Goal: Check status: Check status

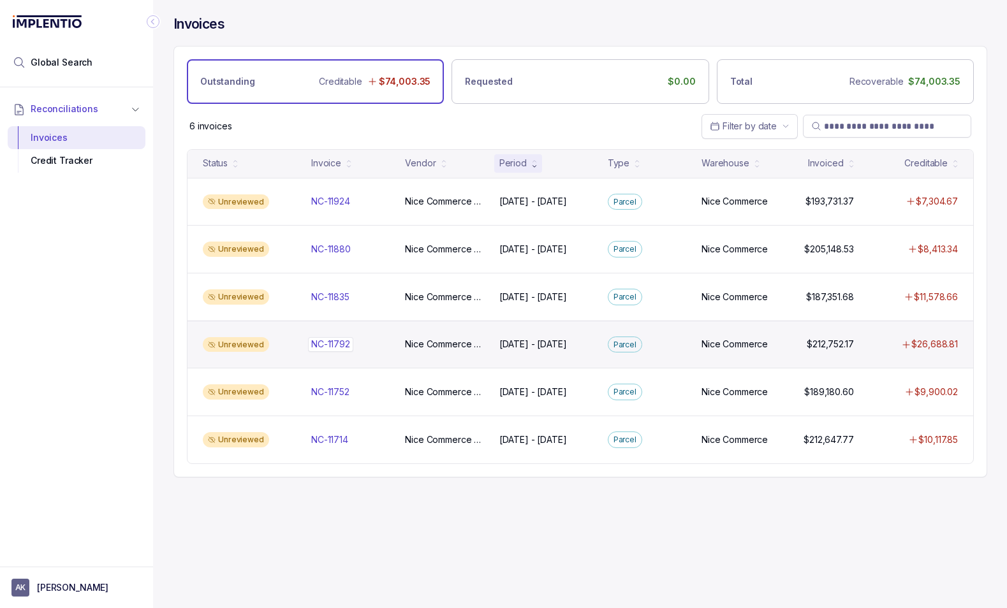
click at [377, 347] on div "NC-11792 NC-11792" at bounding box center [350, 344] width 78 height 13
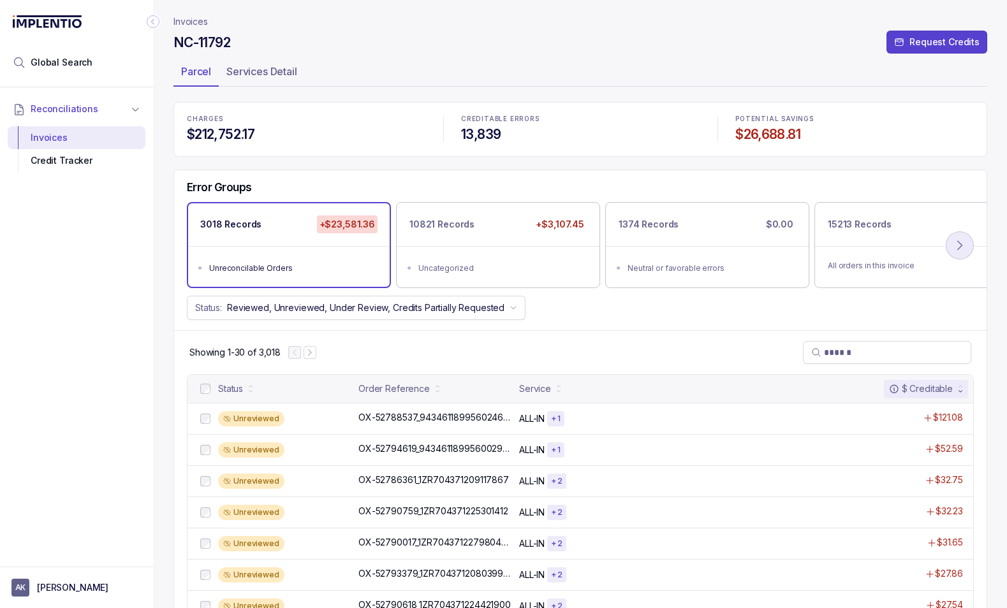
click at [956, 240] on icon at bounding box center [959, 245] width 14 height 14
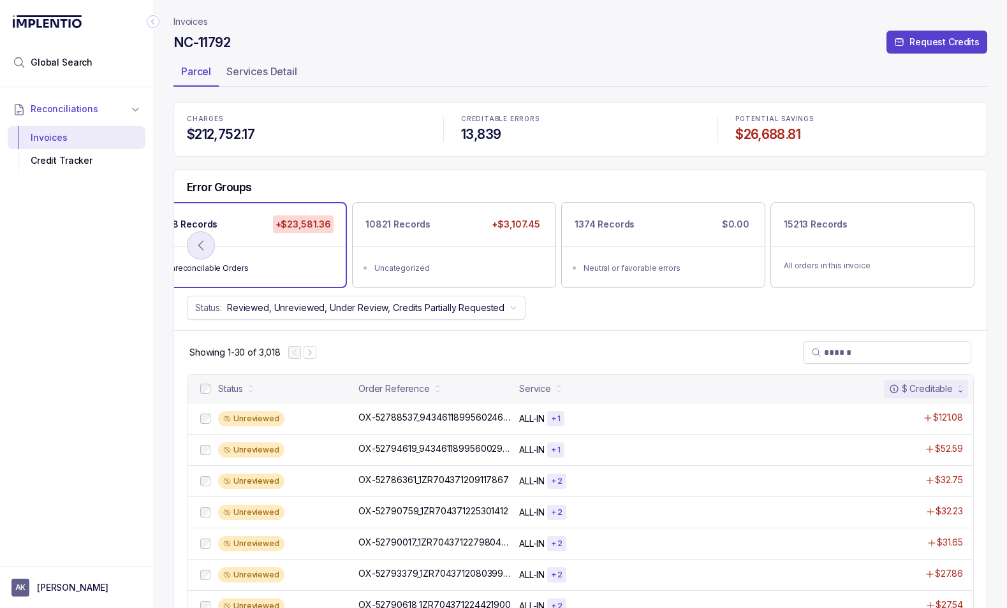
click at [202, 242] on icon at bounding box center [201, 245] width 14 height 14
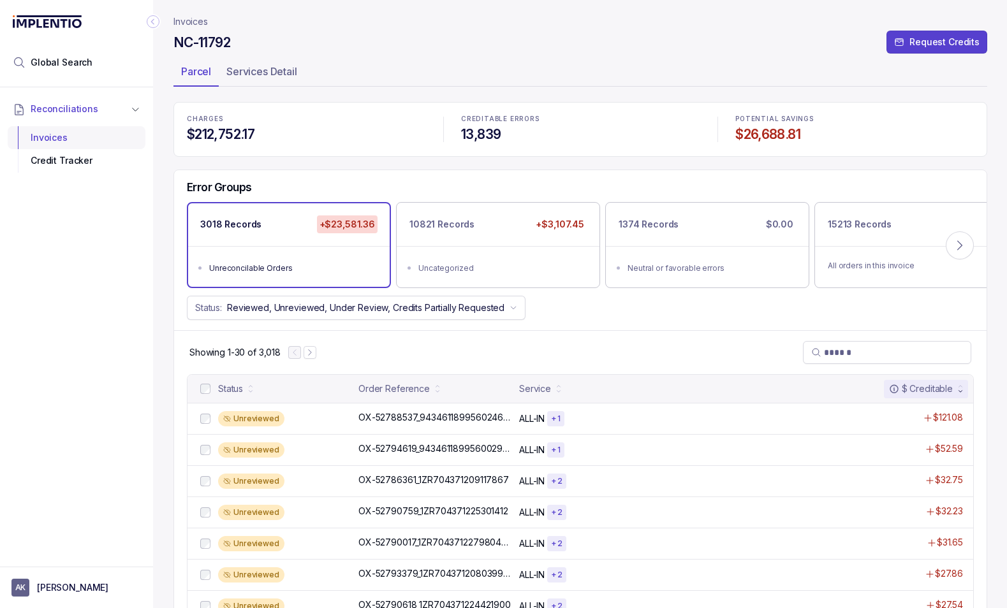
click at [48, 132] on div "Invoices" at bounding box center [76, 137] width 117 height 23
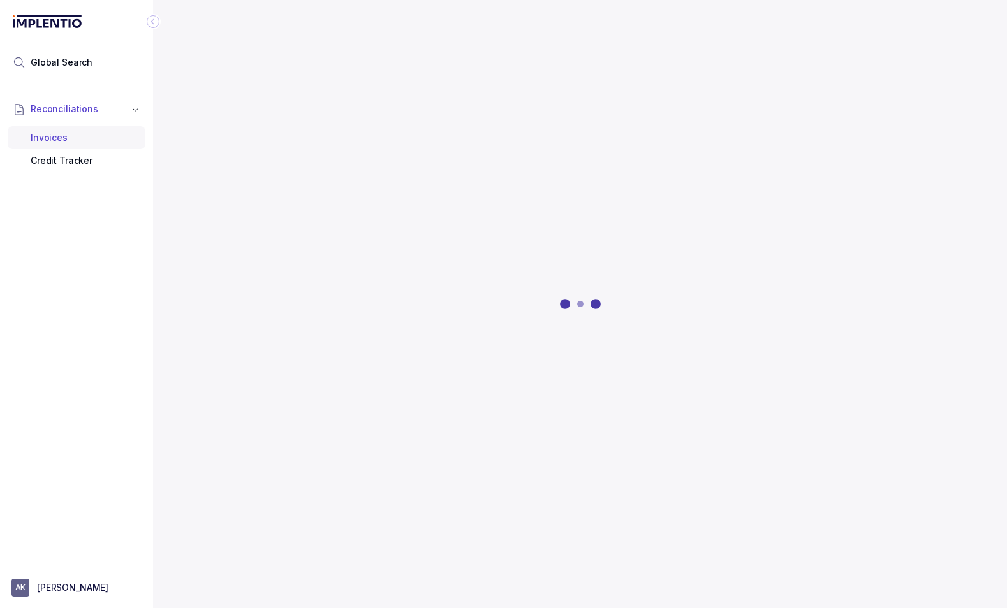
click at [50, 139] on div "Invoices" at bounding box center [76, 137] width 117 height 23
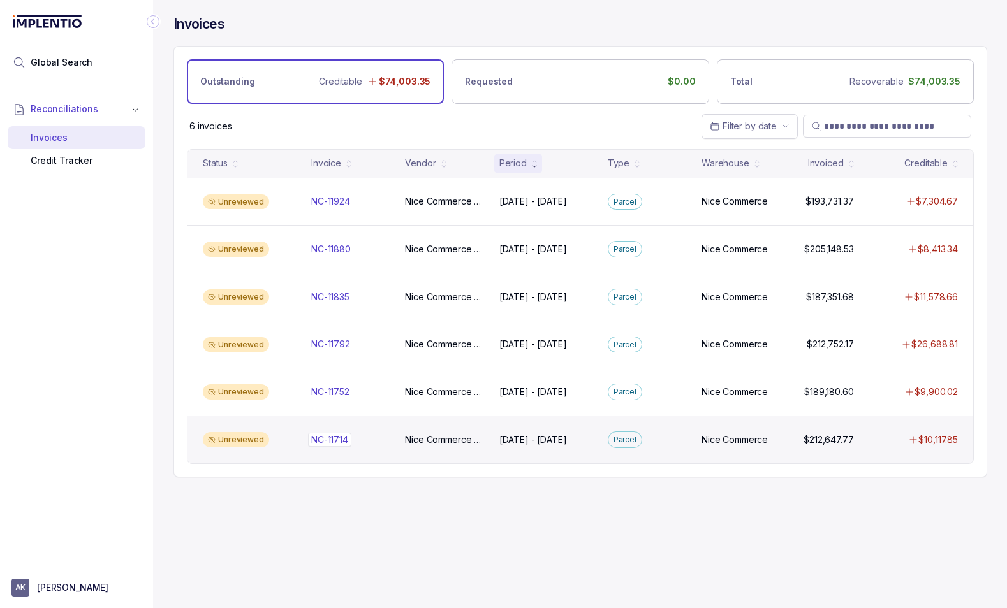
click at [331, 436] on p "NC-11714" at bounding box center [329, 440] width 43 height 14
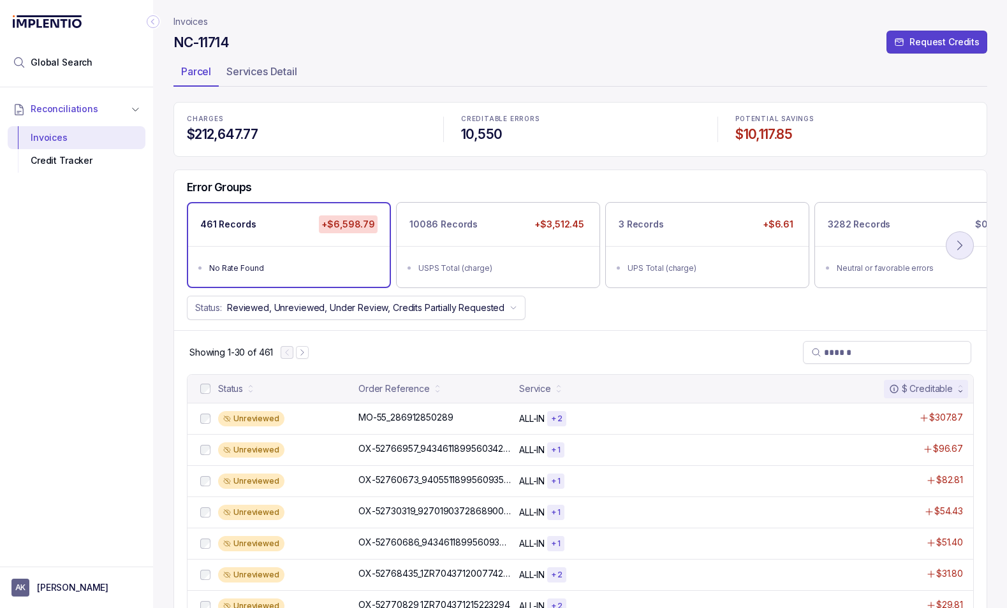
click at [954, 242] on icon at bounding box center [959, 245] width 14 height 14
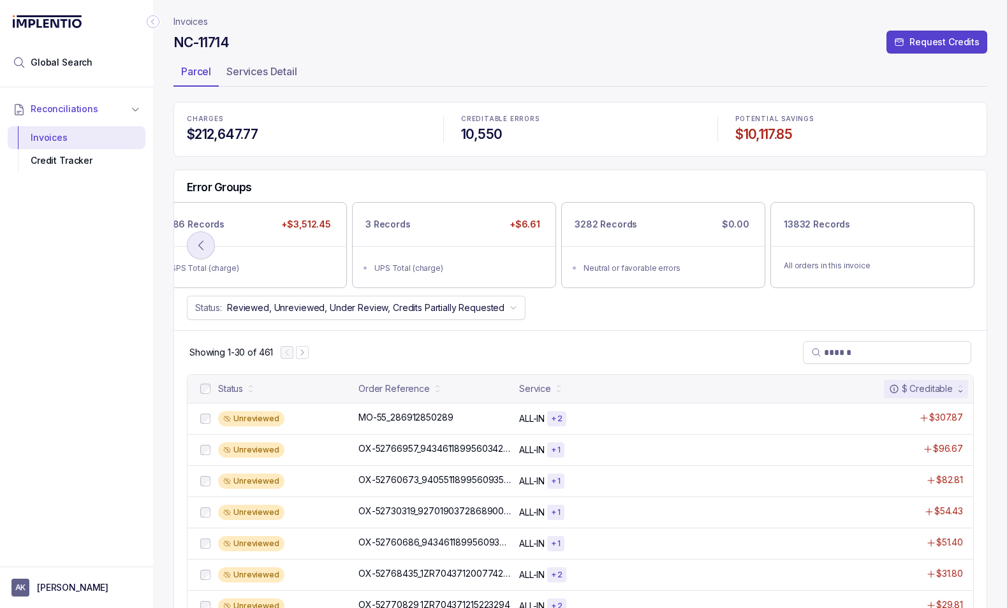
click at [205, 241] on icon at bounding box center [201, 245] width 14 height 14
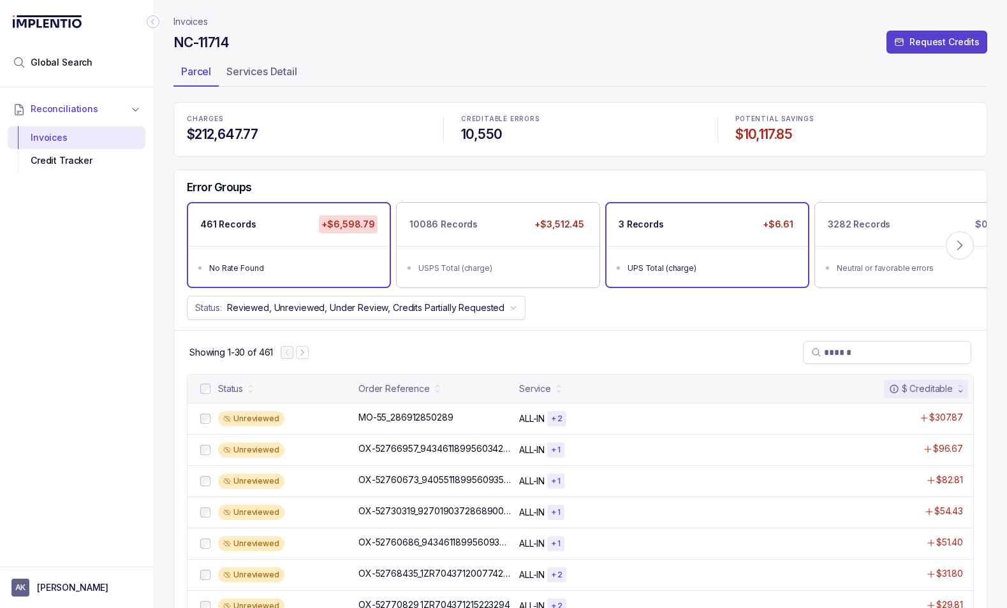
click at [687, 240] on div "3 Records +$6.61" at bounding box center [706, 224] width 201 height 43
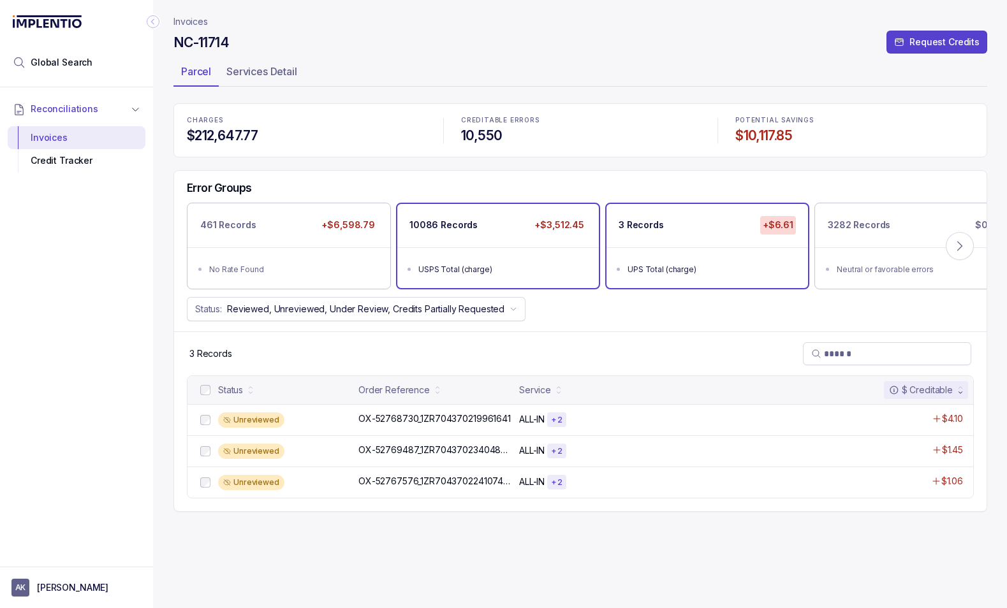
click at [562, 242] on div "10086 Records +$3,512.45" at bounding box center [497, 225] width 201 height 43
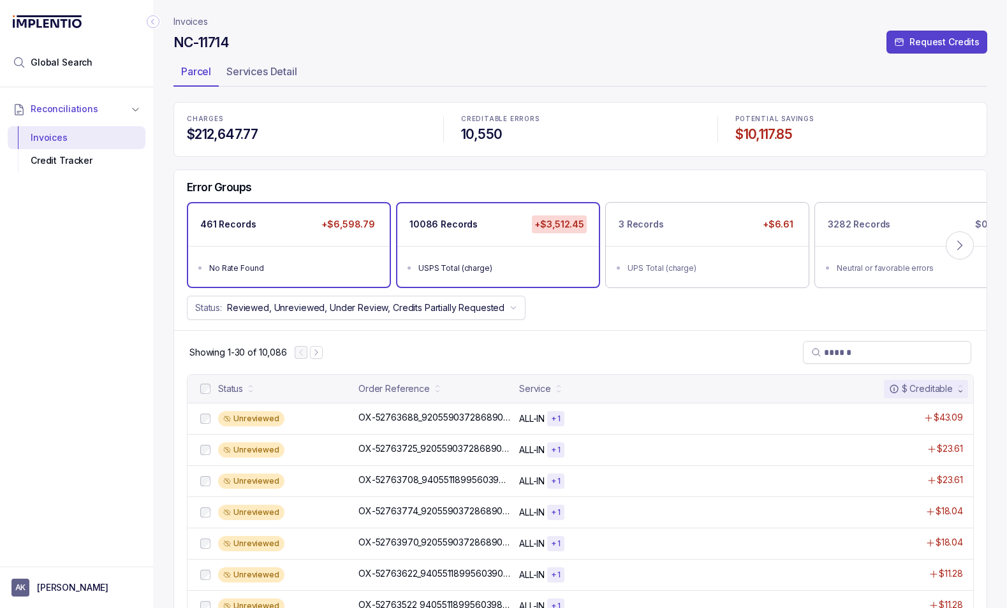
click at [353, 235] on div "461 Records +$6,598.79" at bounding box center [288, 224] width 201 height 43
click at [473, 259] on li "USPS Total (charge)" at bounding box center [506, 266] width 177 height 15
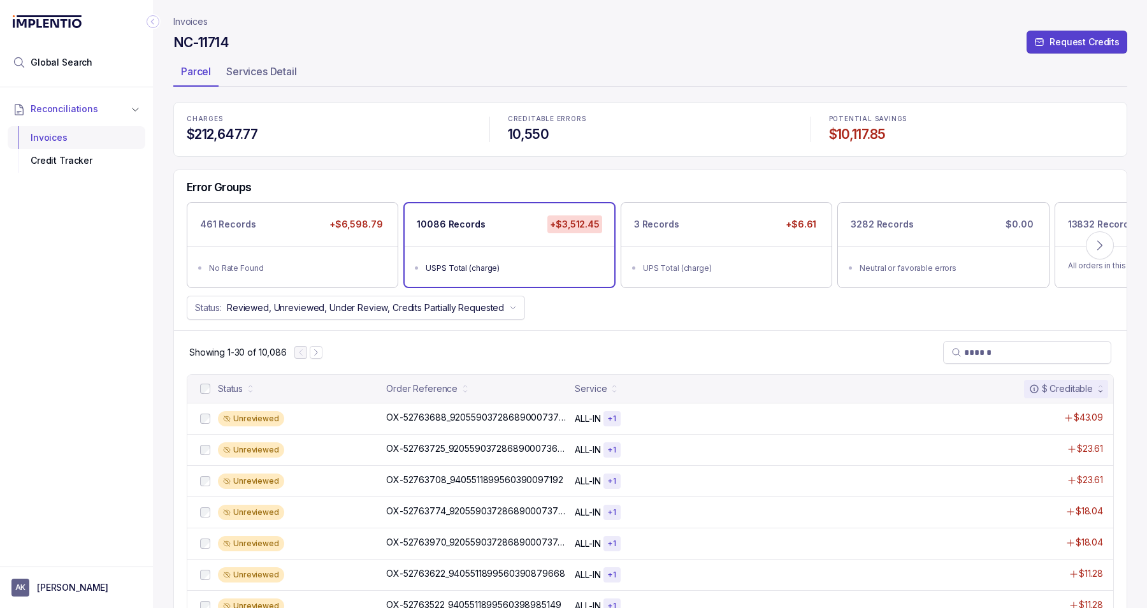
click at [96, 134] on div "Invoices" at bounding box center [76, 137] width 117 height 23
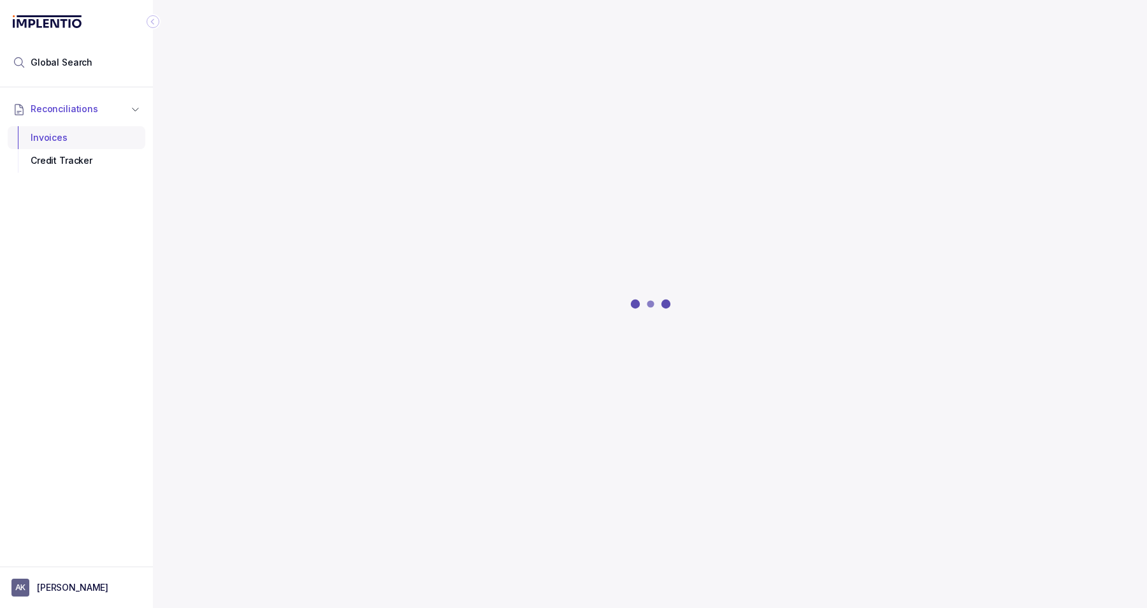
click at [62, 134] on div "Invoices" at bounding box center [76, 137] width 117 height 23
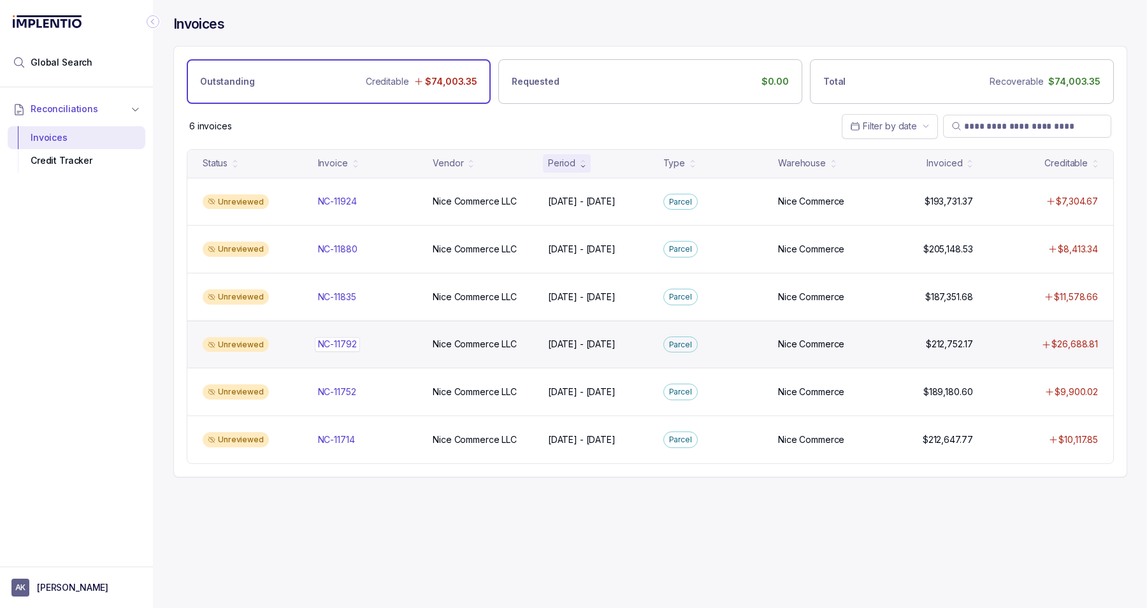
click at [342, 343] on p "NC-11792" at bounding box center [337, 344] width 45 height 14
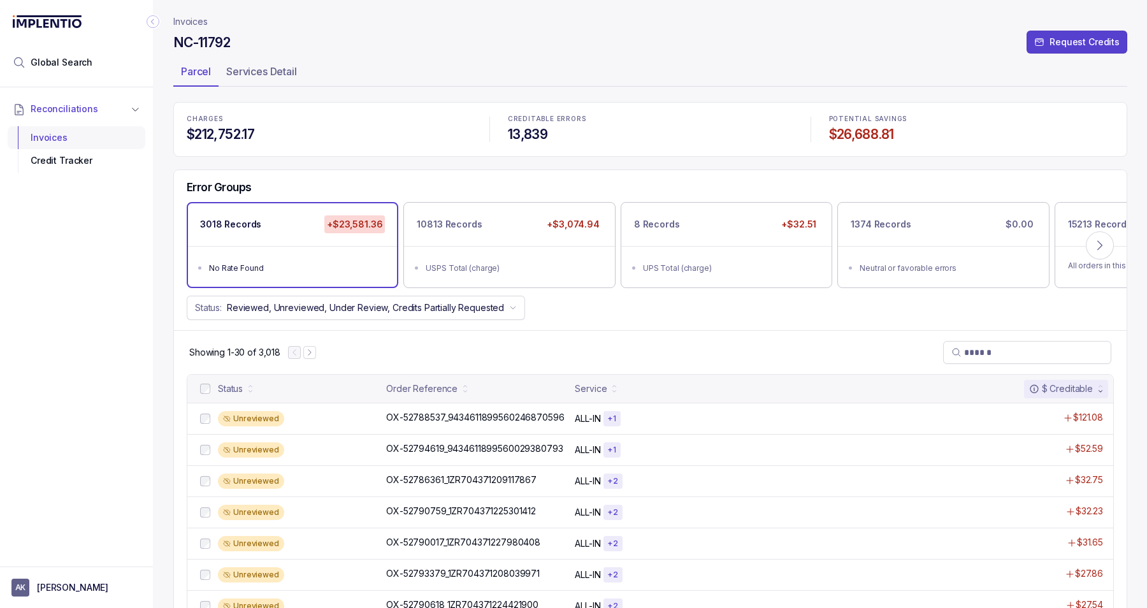
click at [100, 133] on div "Invoices" at bounding box center [76, 137] width 117 height 23
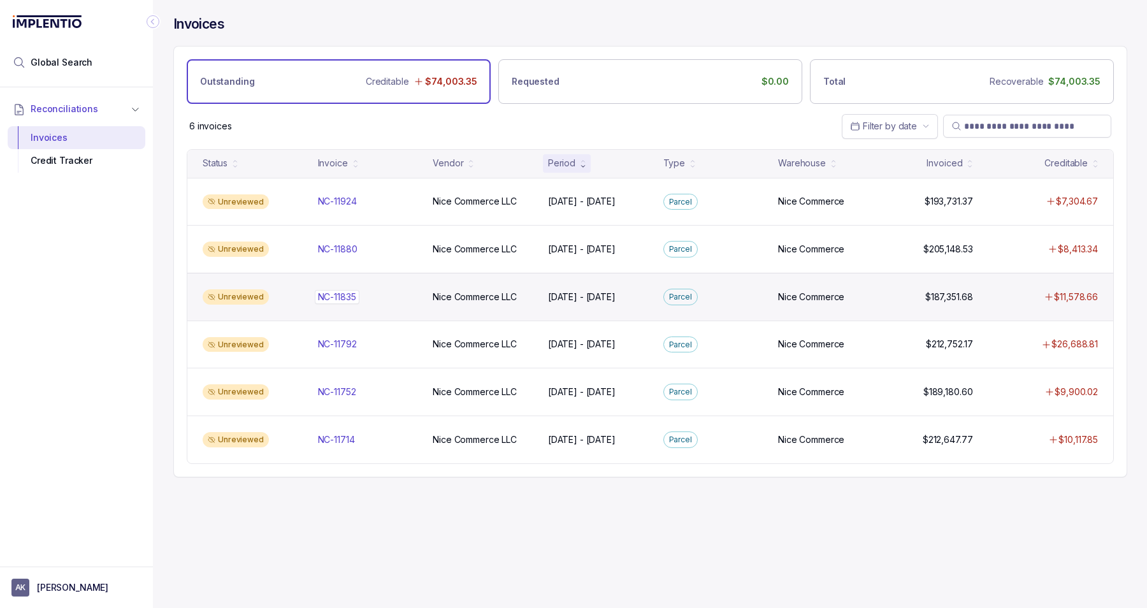
click at [342, 293] on div "NC-11835 NC-11835" at bounding box center [337, 297] width 38 height 13
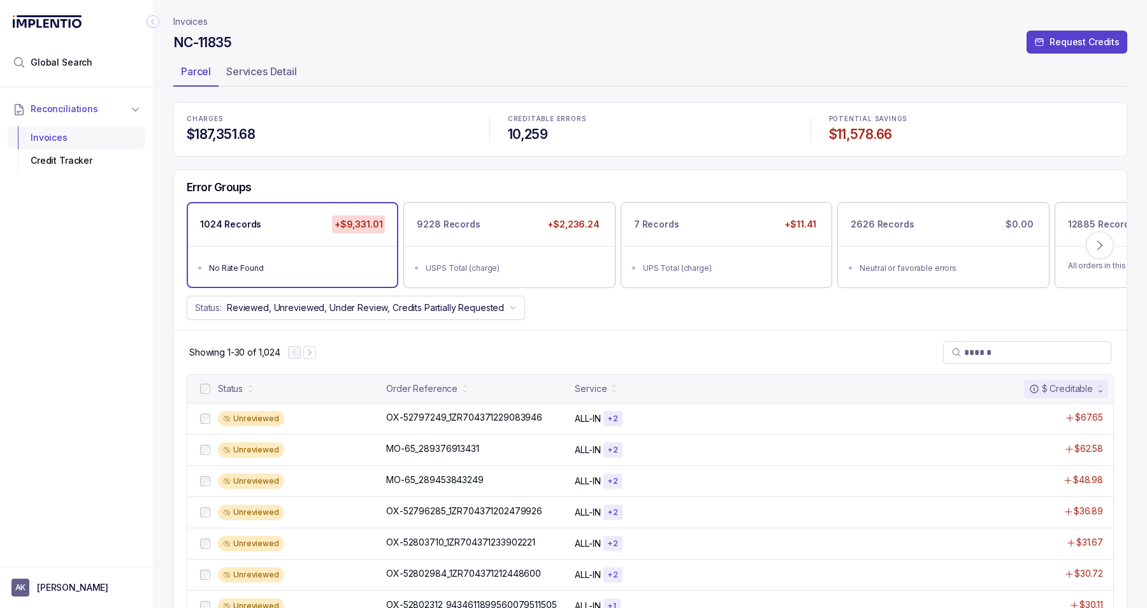
click at [113, 135] on div "Invoices" at bounding box center [76, 137] width 117 height 23
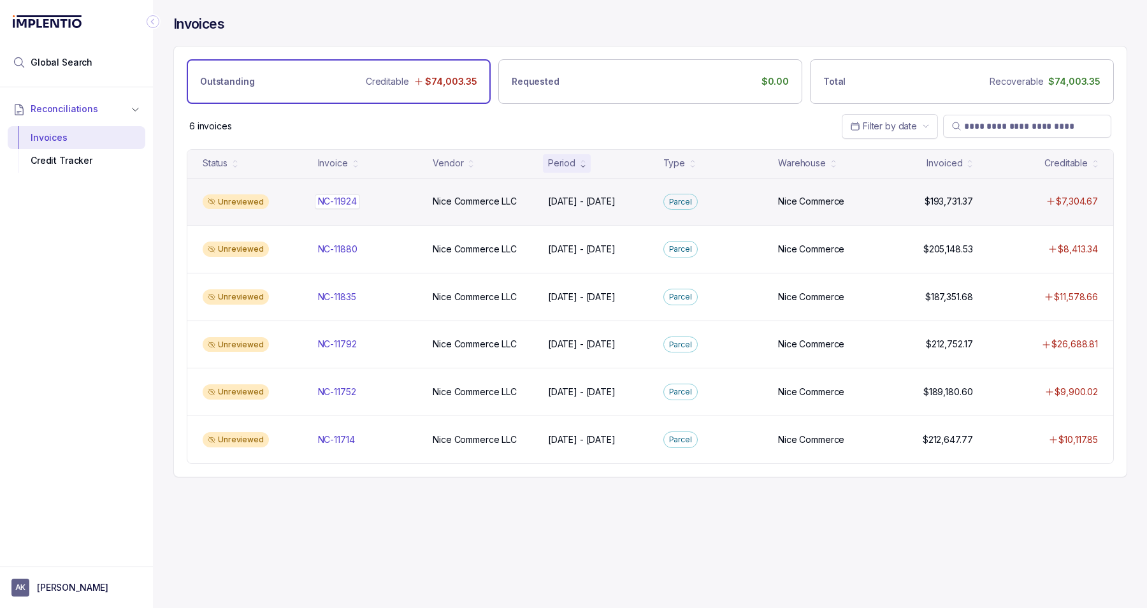
click at [337, 196] on p "NC-11924" at bounding box center [337, 201] width 39 height 13
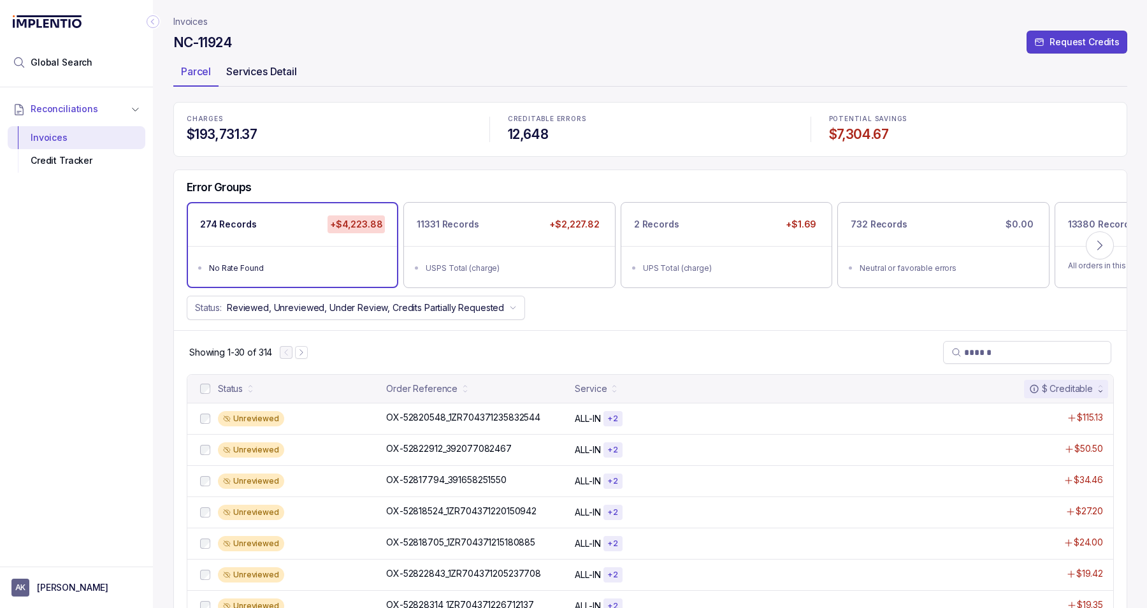
click at [263, 81] on div "Services Detail" at bounding box center [262, 71] width 86 height 20
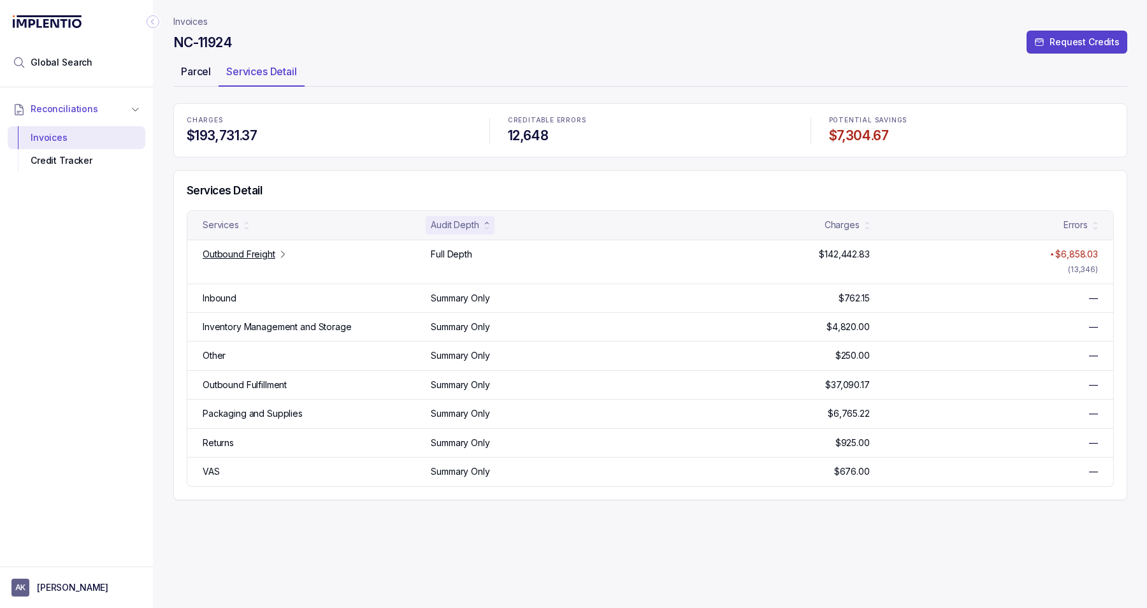
click at [187, 68] on p "Parcel" at bounding box center [196, 71] width 30 height 15
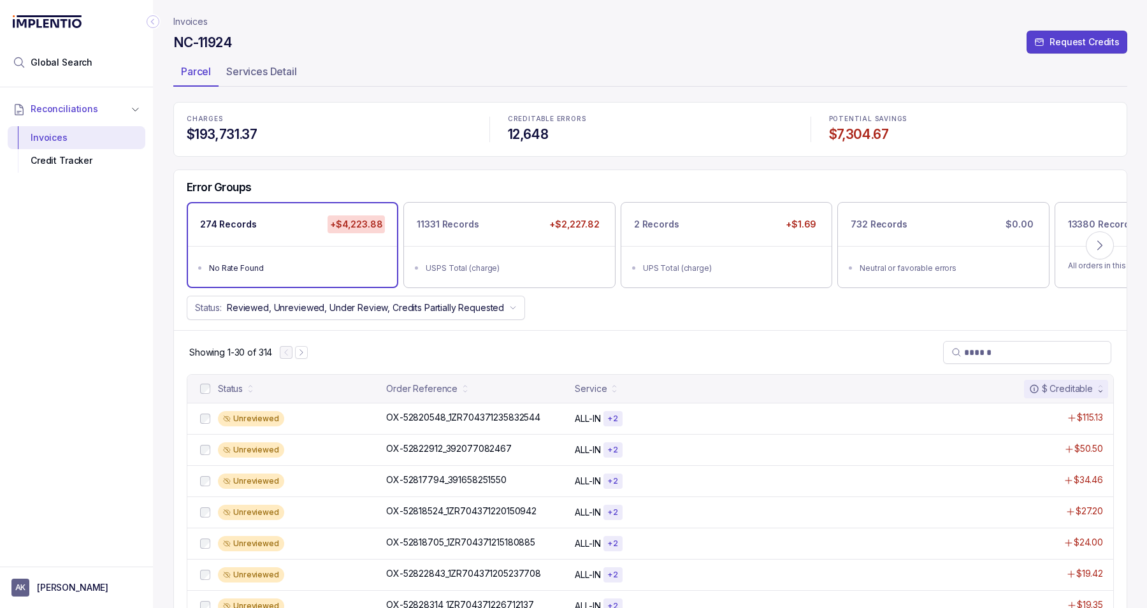
click at [190, 20] on p "Invoices" at bounding box center [190, 21] width 34 height 13
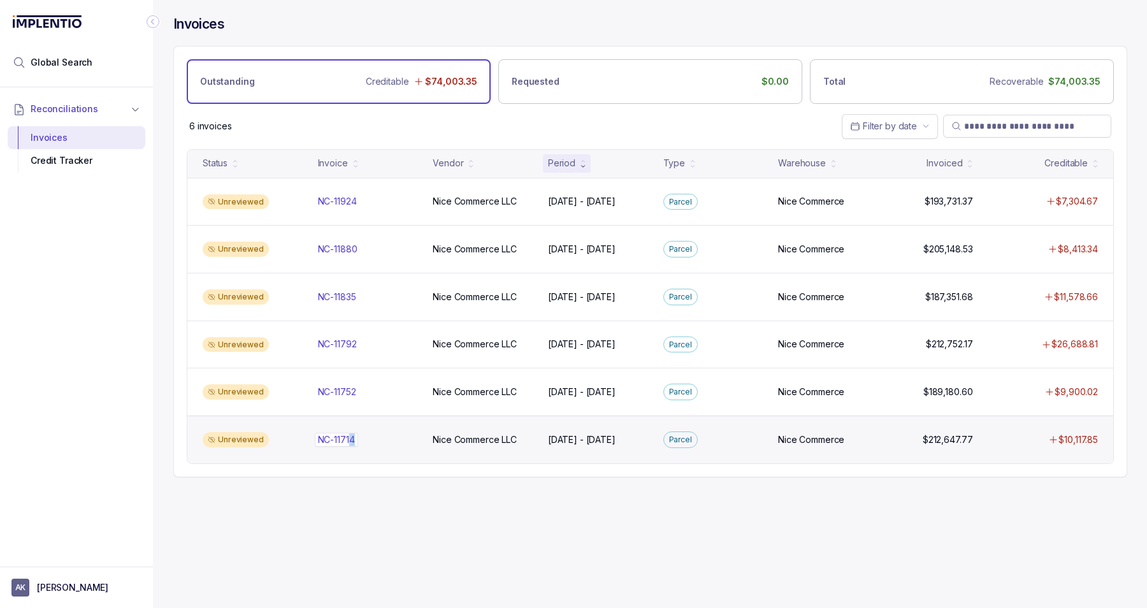
click at [354, 435] on p "NC-11714" at bounding box center [336, 440] width 43 height 14
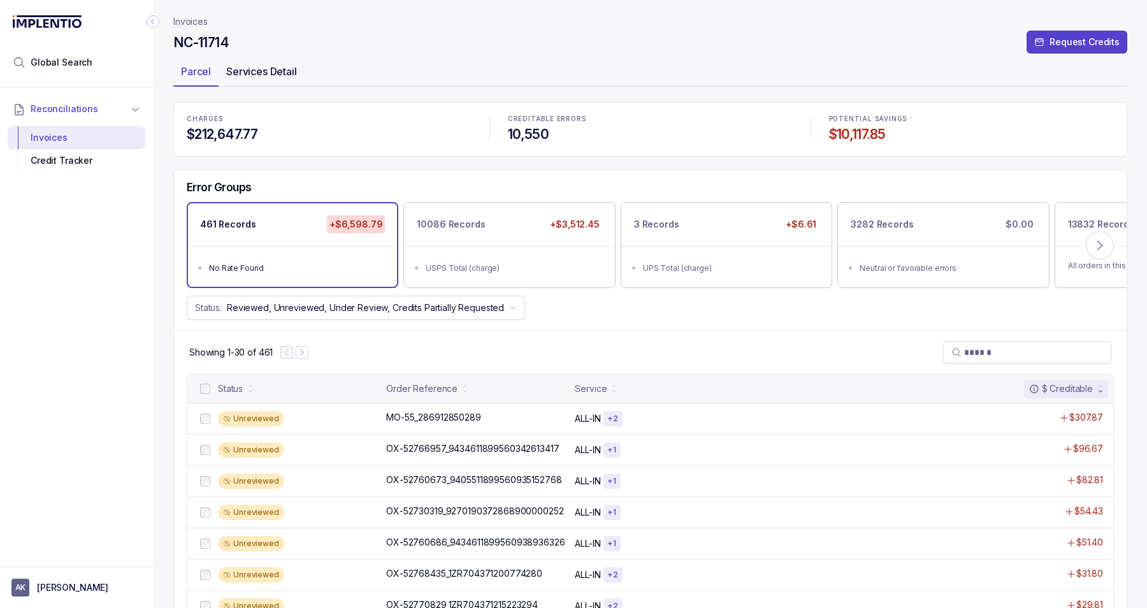
click at [259, 71] on p "Services Detail" at bounding box center [261, 71] width 71 height 15
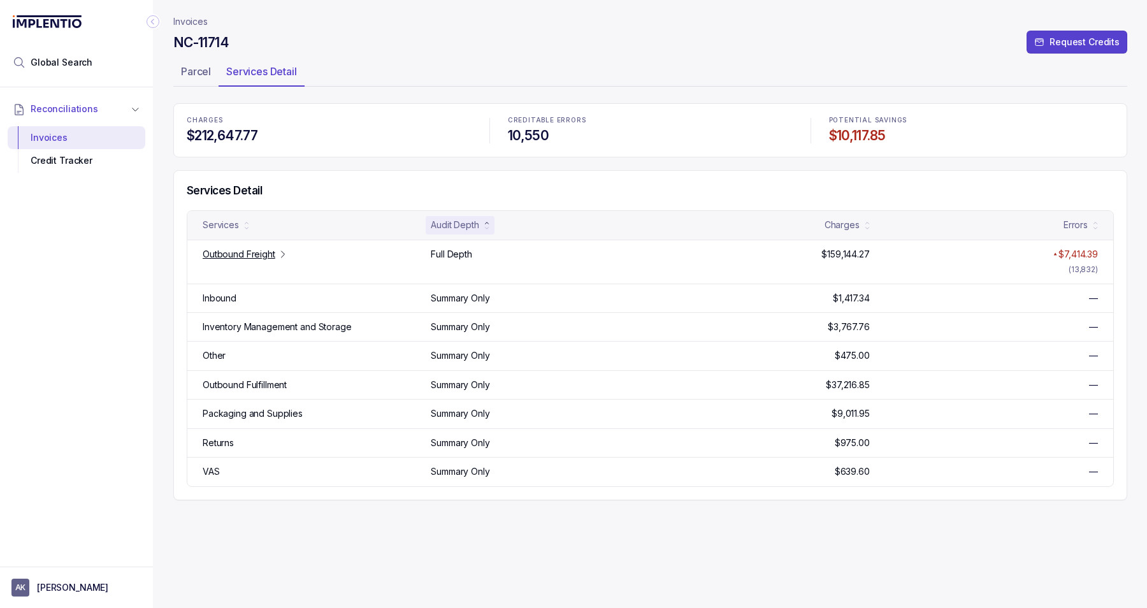
click at [196, 15] on header "Invoices [GEOGRAPHIC_DATA]-11714 Request Credits Parcel Services Detail" at bounding box center [650, 51] width 954 height 103
click at [197, 20] on p "Invoices" at bounding box center [190, 21] width 34 height 13
